Goal: Navigation & Orientation: Find specific page/section

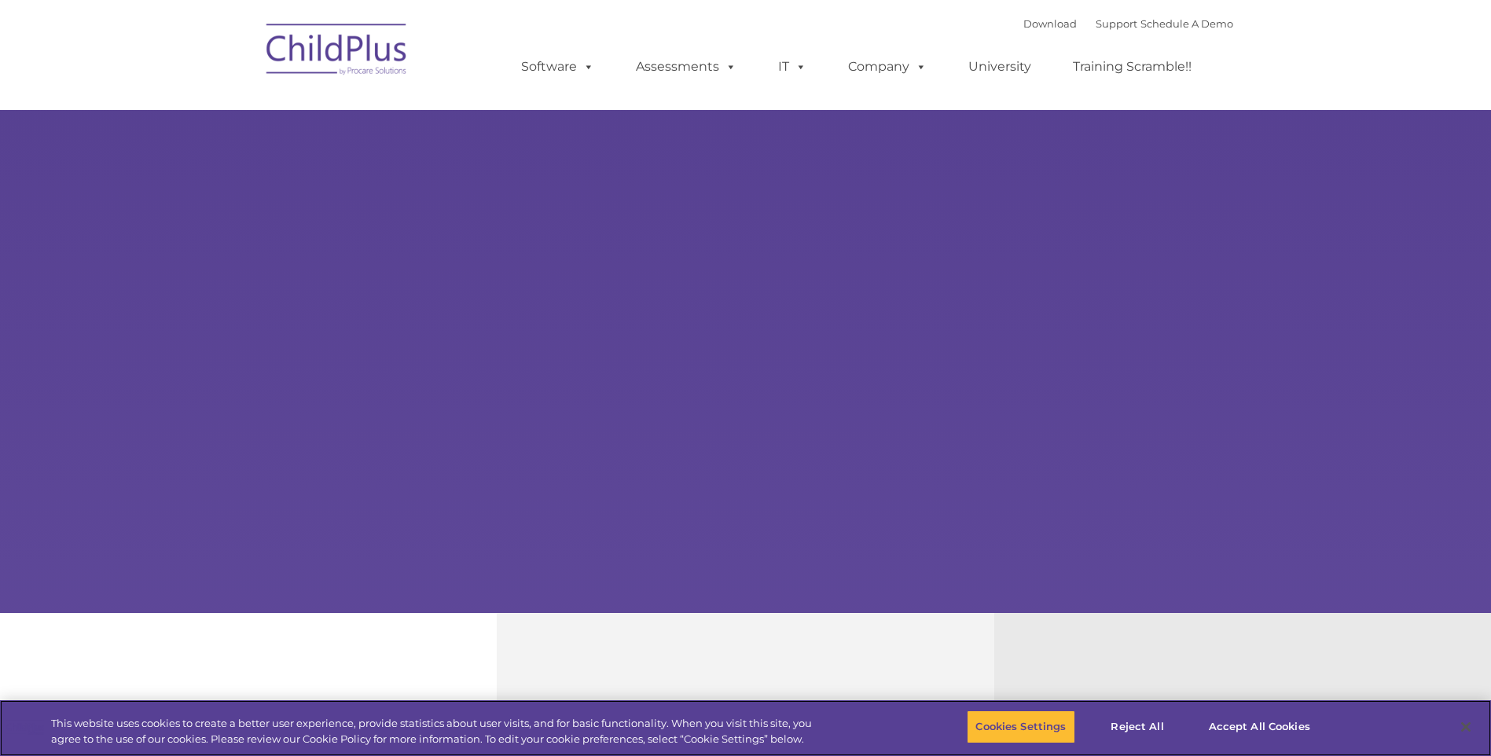
select select "MEDIUM"
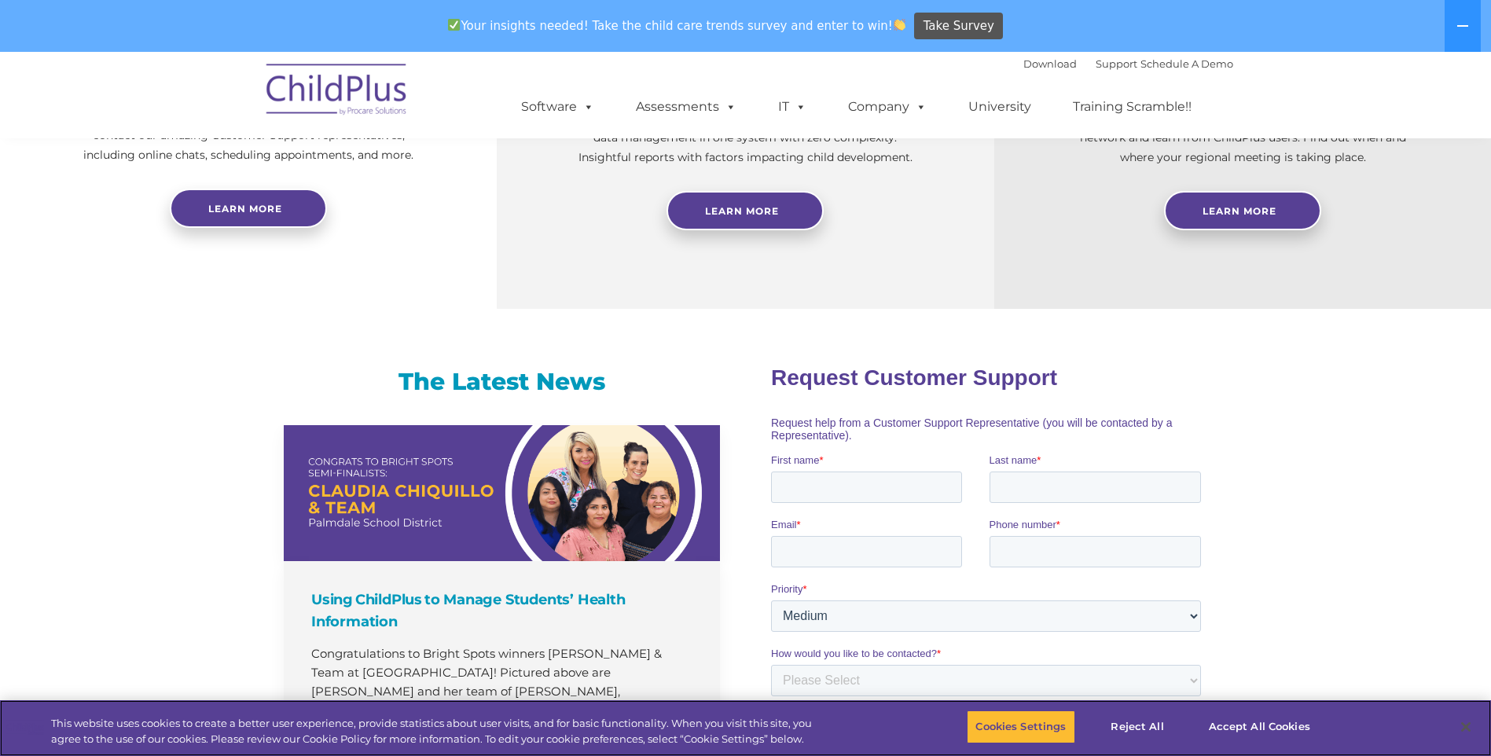
scroll to position [728, 0]
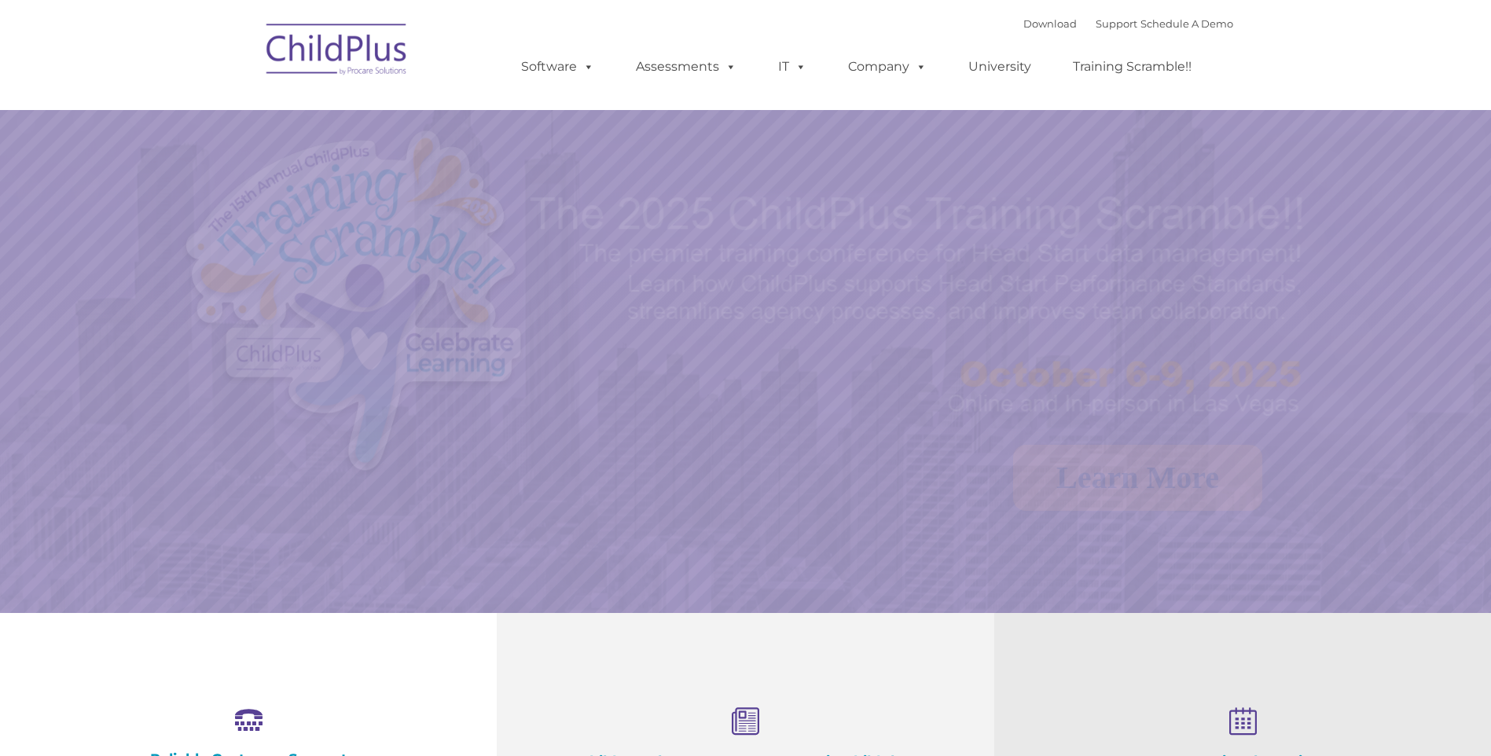
select select "MEDIUM"
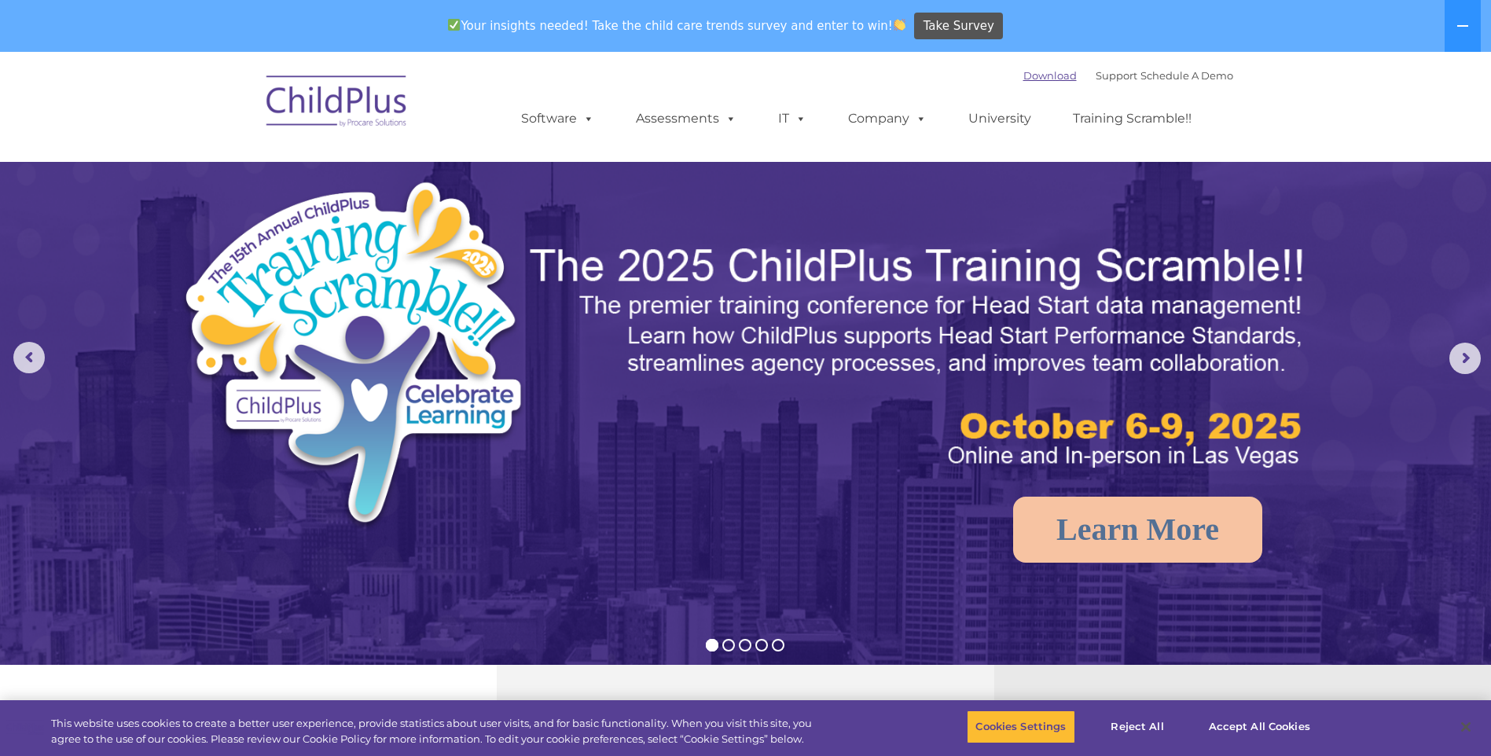
click at [1023, 75] on link "Download" at bounding box center [1049, 75] width 53 height 13
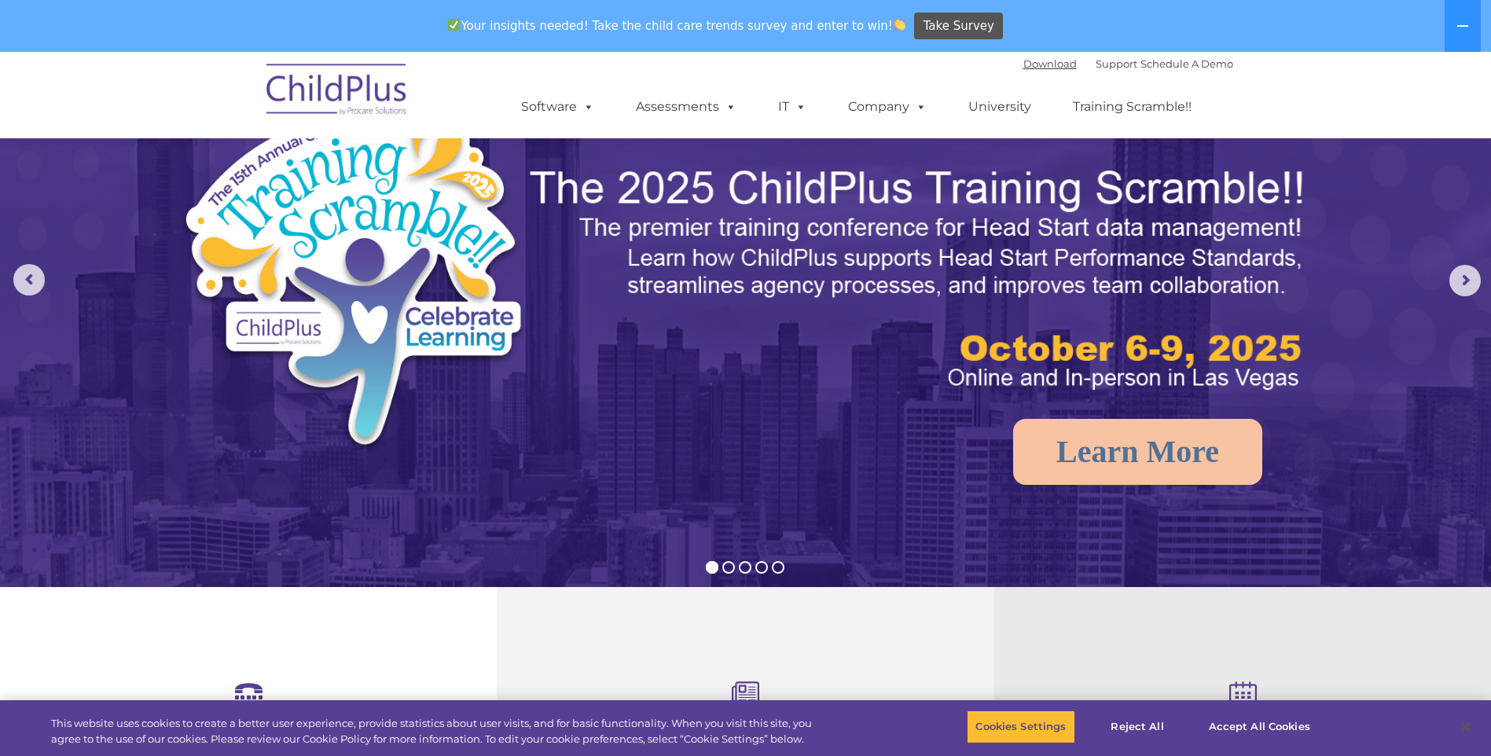
scroll to position [79, 0]
click at [380, 94] on img at bounding box center [337, 92] width 157 height 79
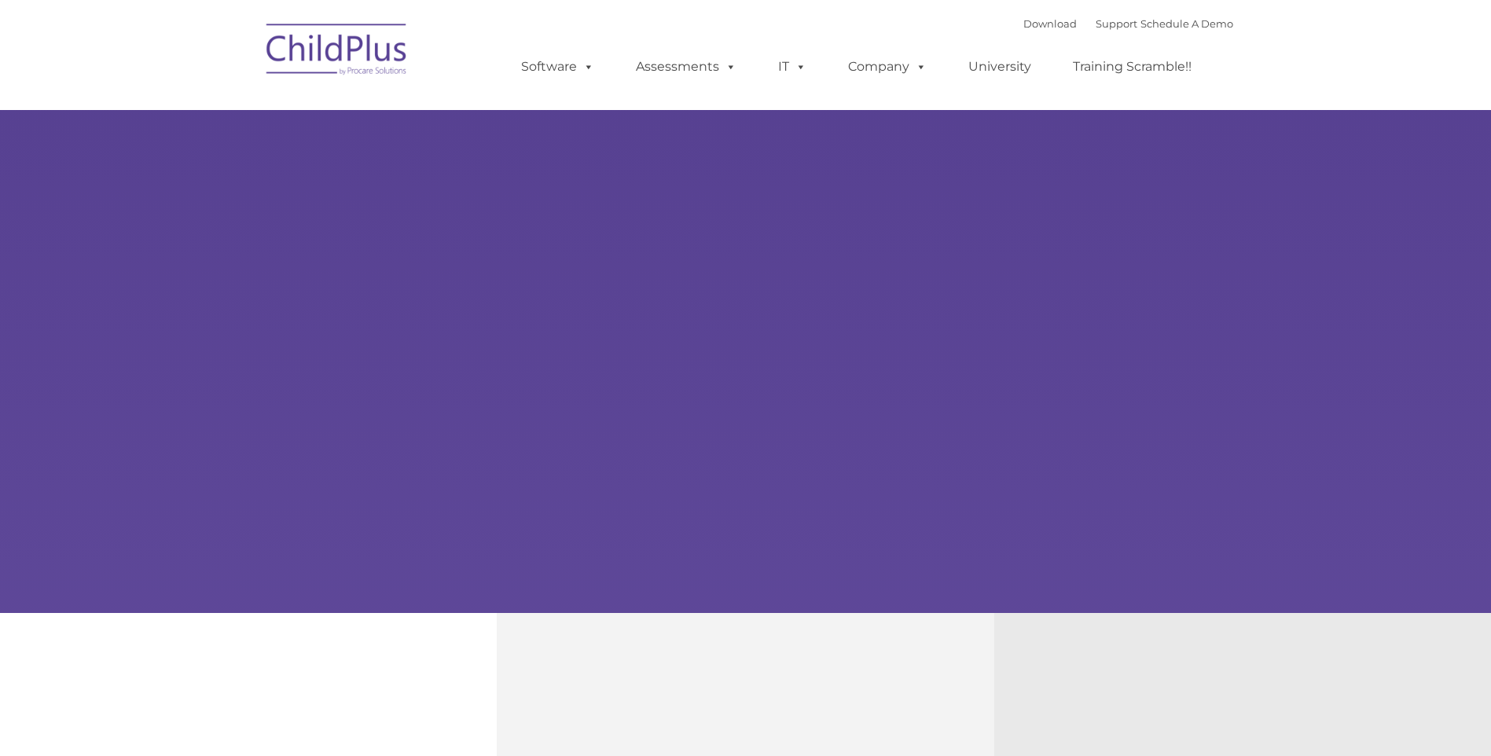
type input ""
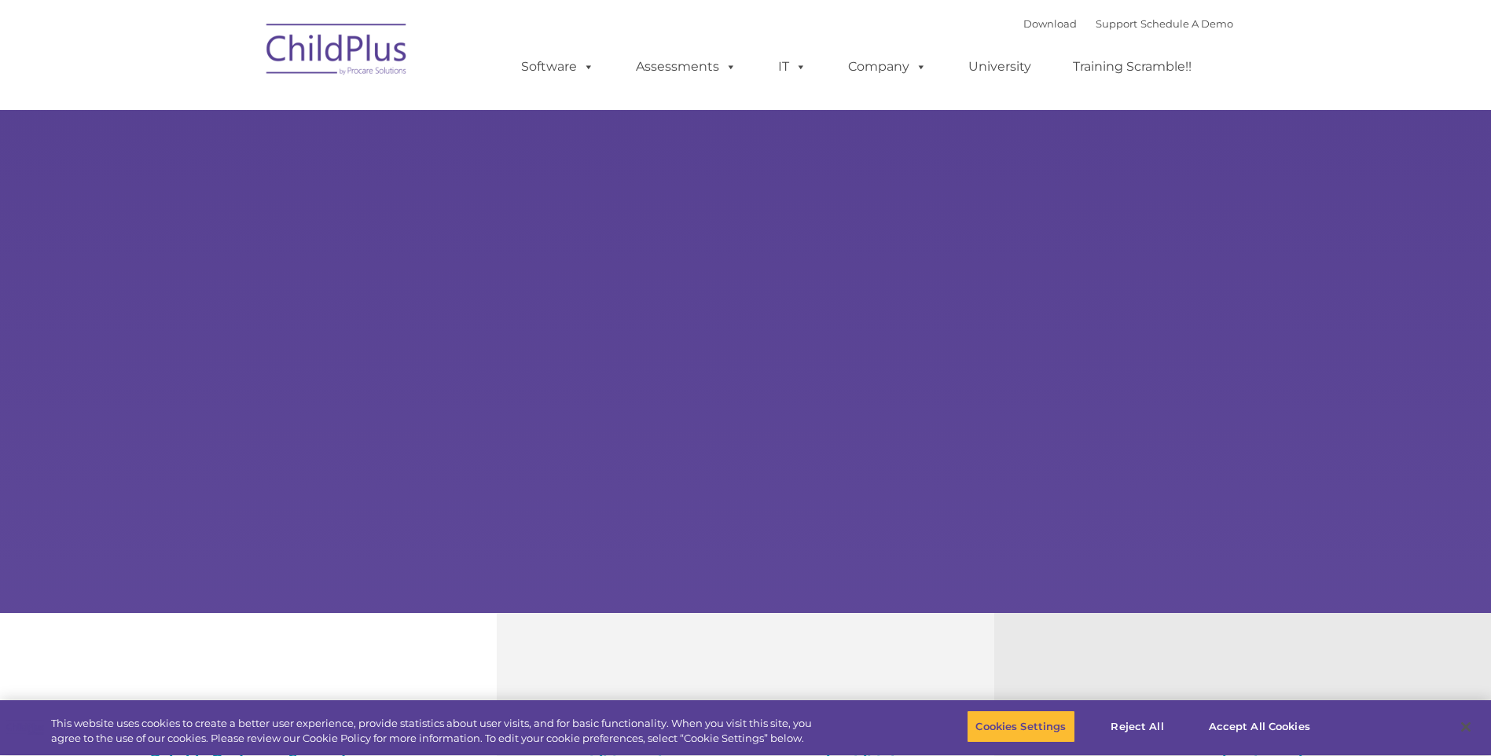
select select "MEDIUM"
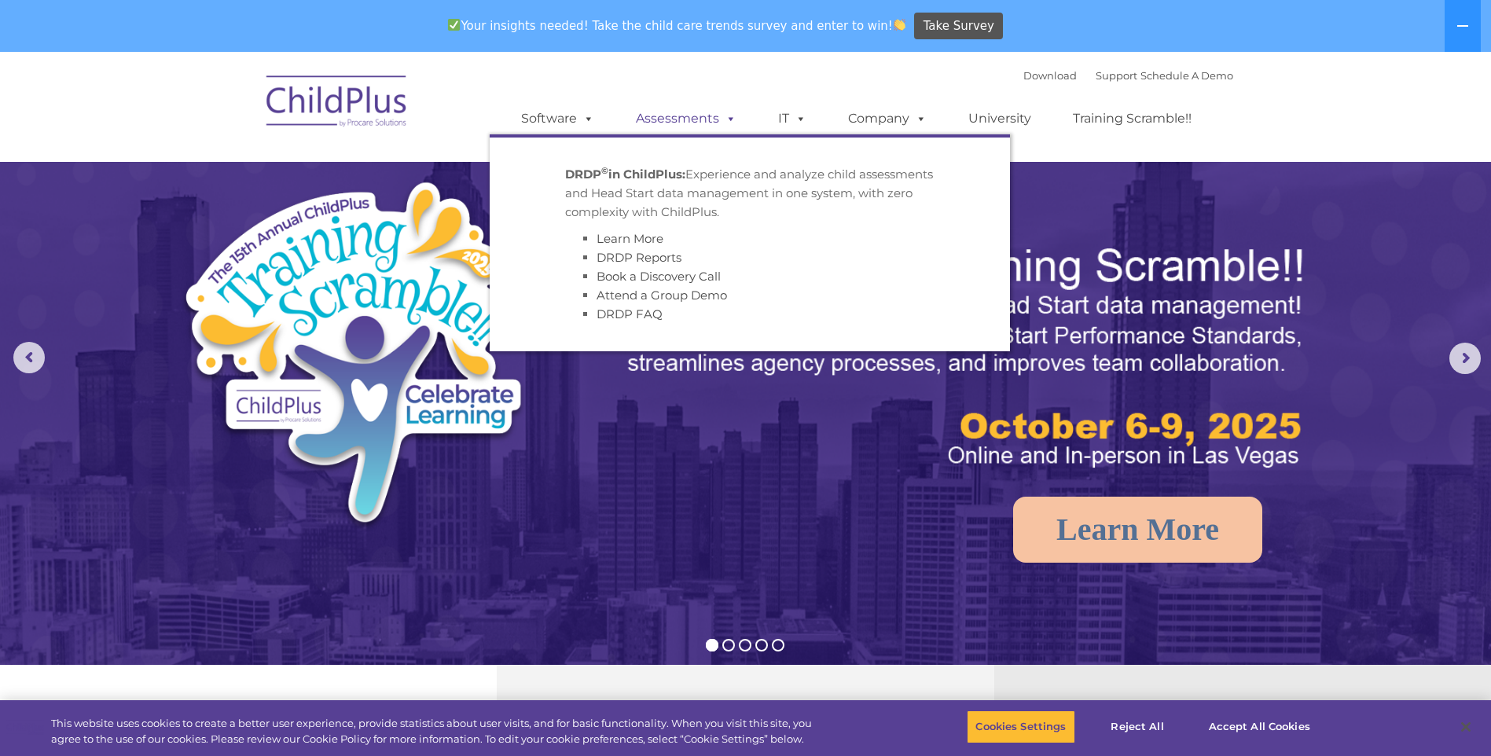
click at [699, 116] on link "Assessments" at bounding box center [686, 118] width 132 height 31
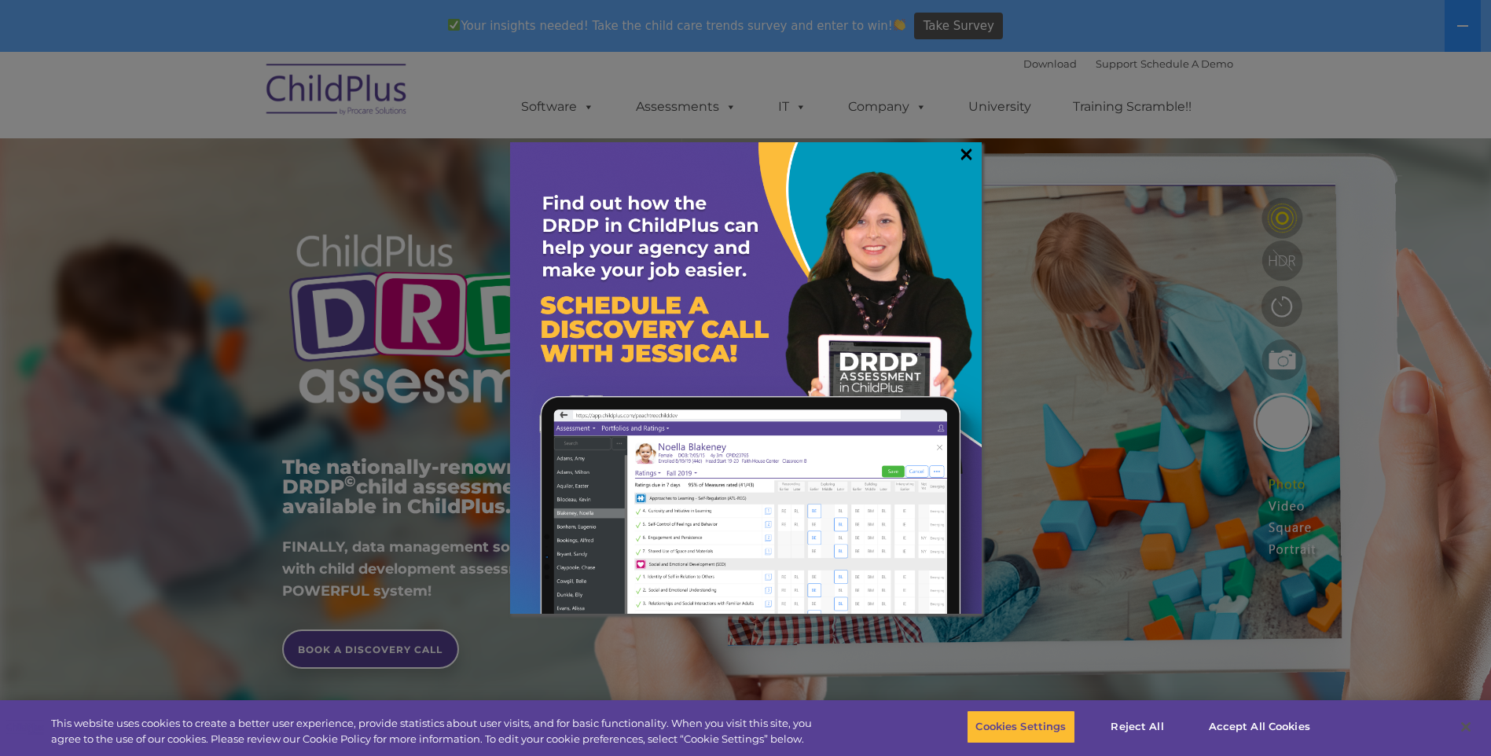
click at [961, 153] on link "×" at bounding box center [966, 154] width 18 height 16
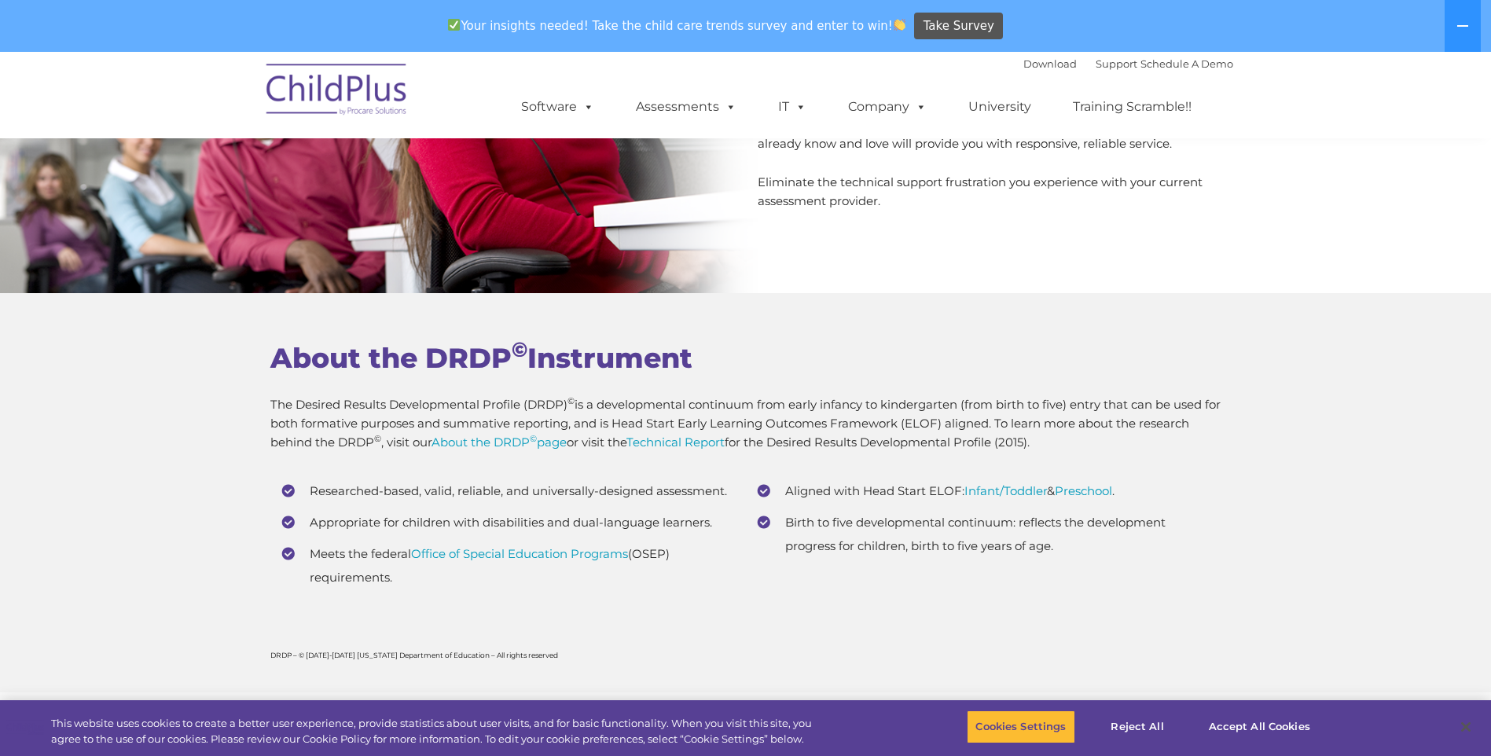
scroll to position [6185, 0]
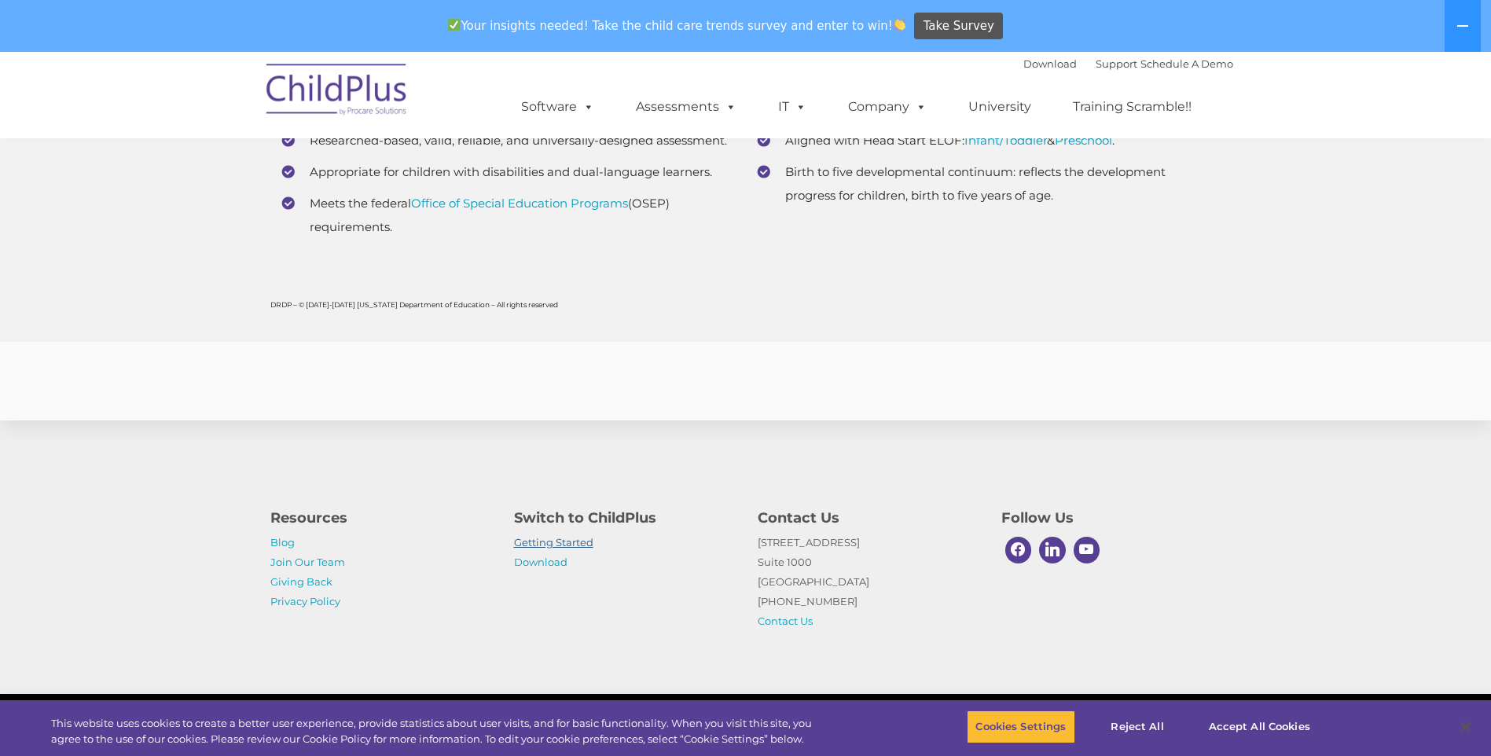
click at [574, 537] on link "Getting Started" at bounding box center [553, 542] width 79 height 13
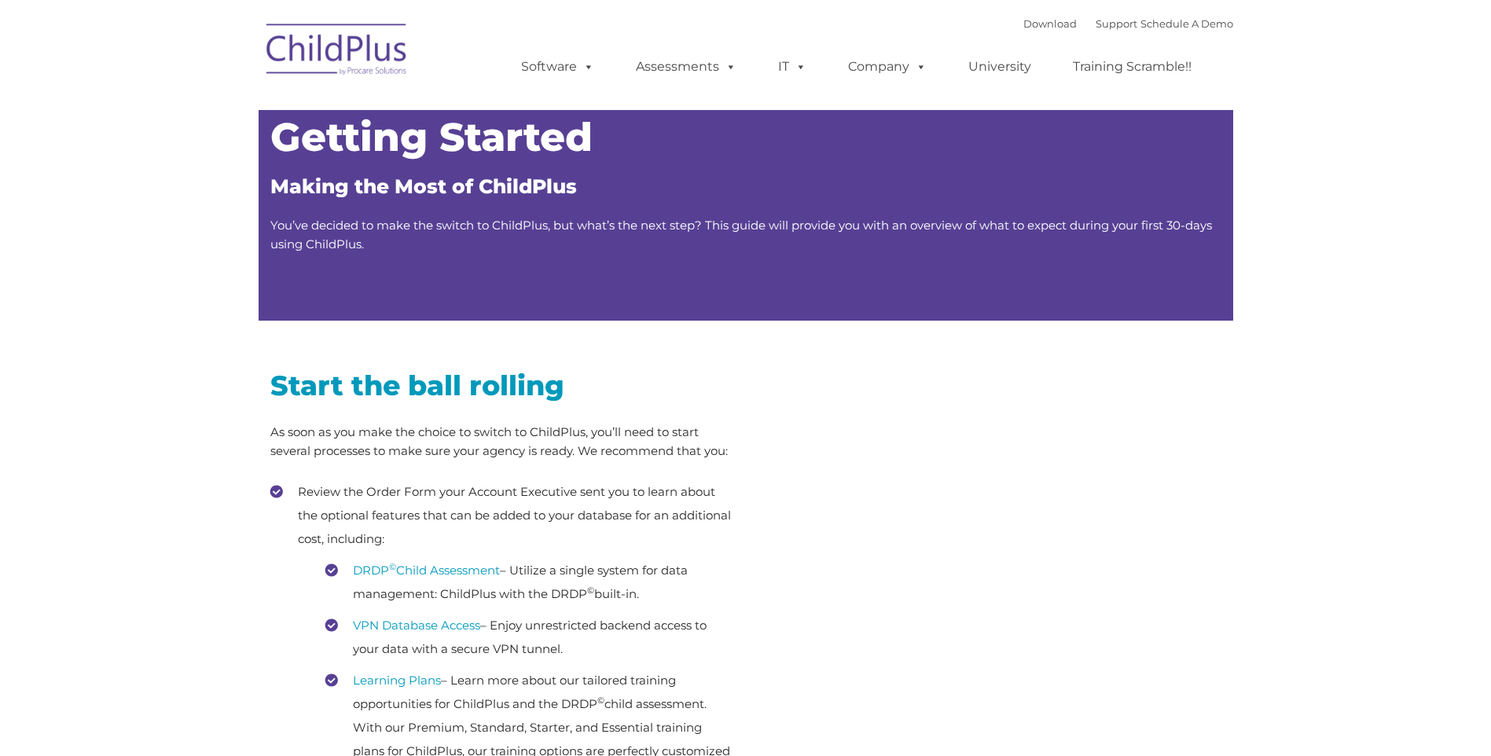
type input ""
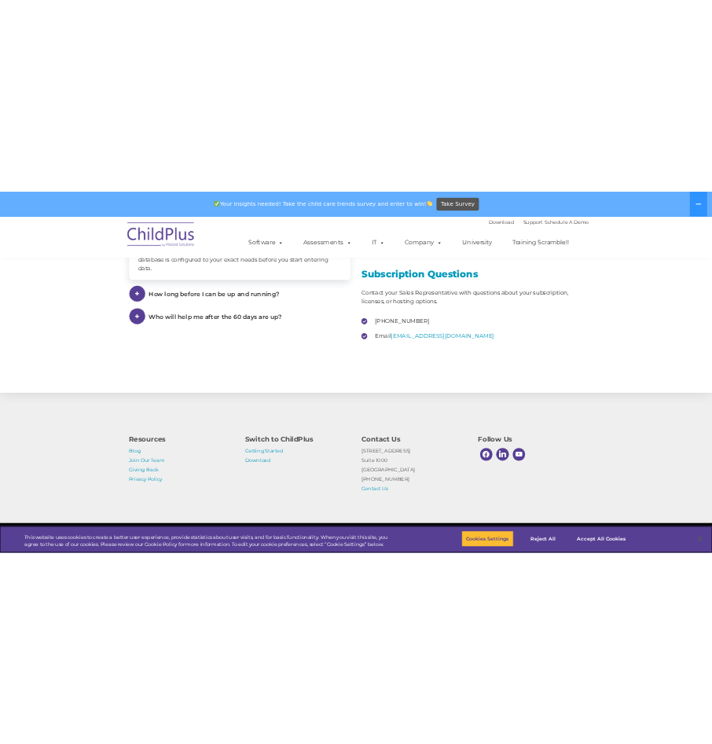
scroll to position [2327, 0]
